Goal: Transaction & Acquisition: Purchase product/service

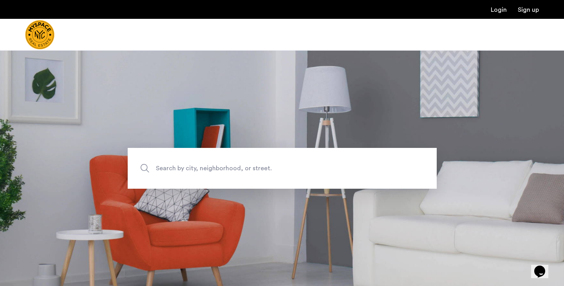
scroll to position [80, 0]
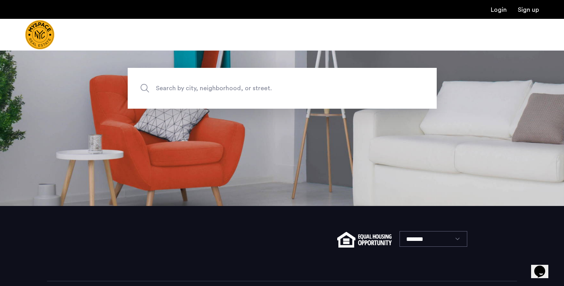
click at [241, 83] on span "Search by city, neighborhood, or street." at bounding box center [264, 88] width 216 height 11
click at [241, 83] on input "Search by city, neighborhood, or street." at bounding box center [282, 88] width 309 height 41
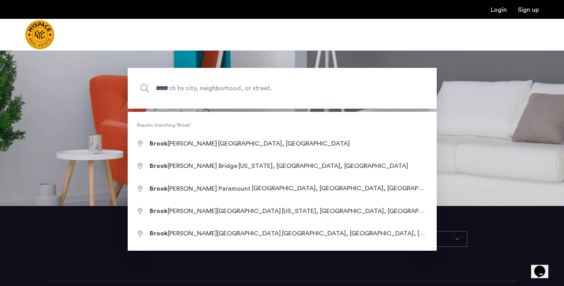
type input "**********"
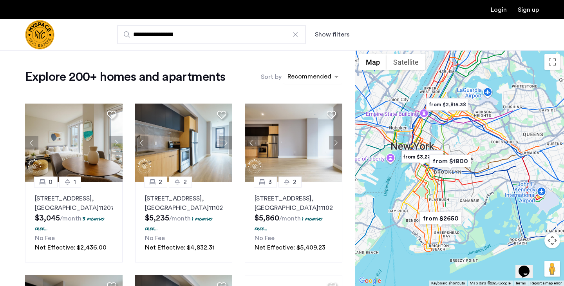
click at [308, 75] on div "sort-apartment" at bounding box center [309, 78] width 46 height 11
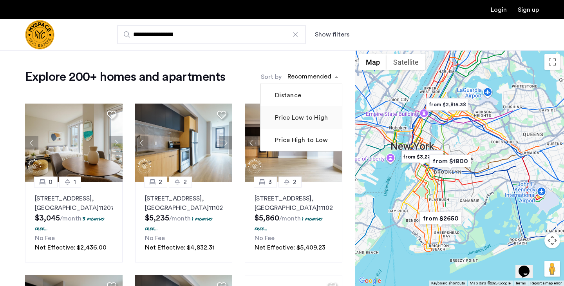
click at [311, 118] on label "Price Low to High" at bounding box center [301, 117] width 54 height 9
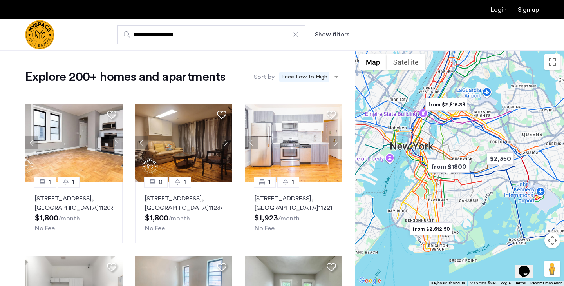
click at [332, 34] on button "Show filters" at bounding box center [332, 34] width 34 height 9
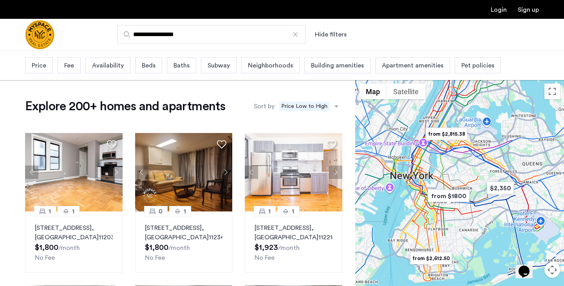
click at [148, 65] on span "Beds" at bounding box center [149, 65] width 14 height 9
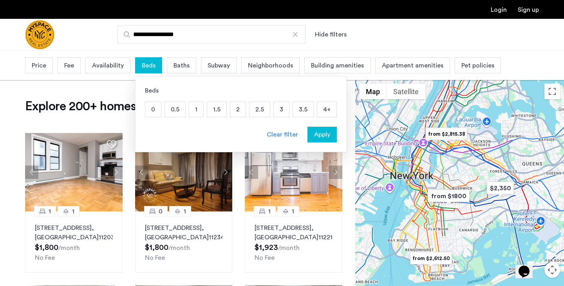
click at [284, 109] on p "3" at bounding box center [281, 109] width 15 height 15
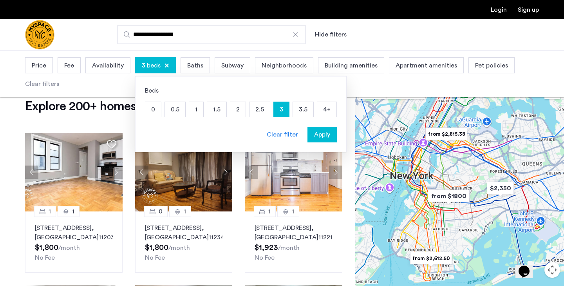
click at [323, 128] on button "Apply" at bounding box center [322, 135] width 29 height 16
